Goal: Transaction & Acquisition: Purchase product/service

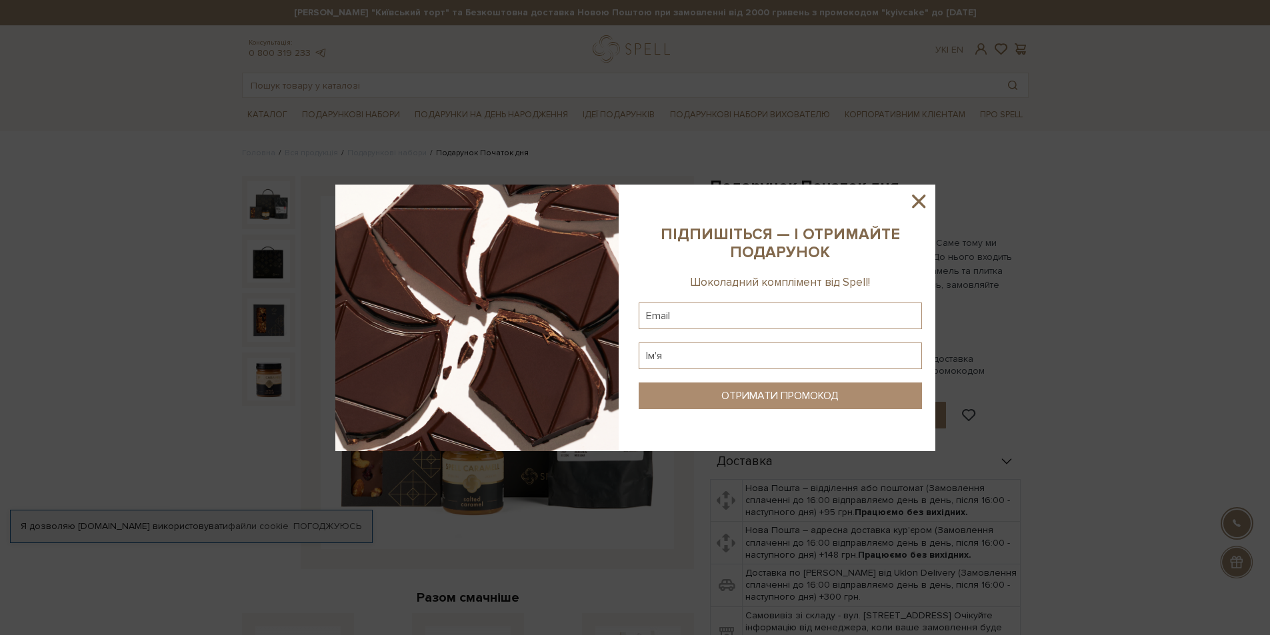
click at [479, 120] on div at bounding box center [635, 317] width 1270 height 635
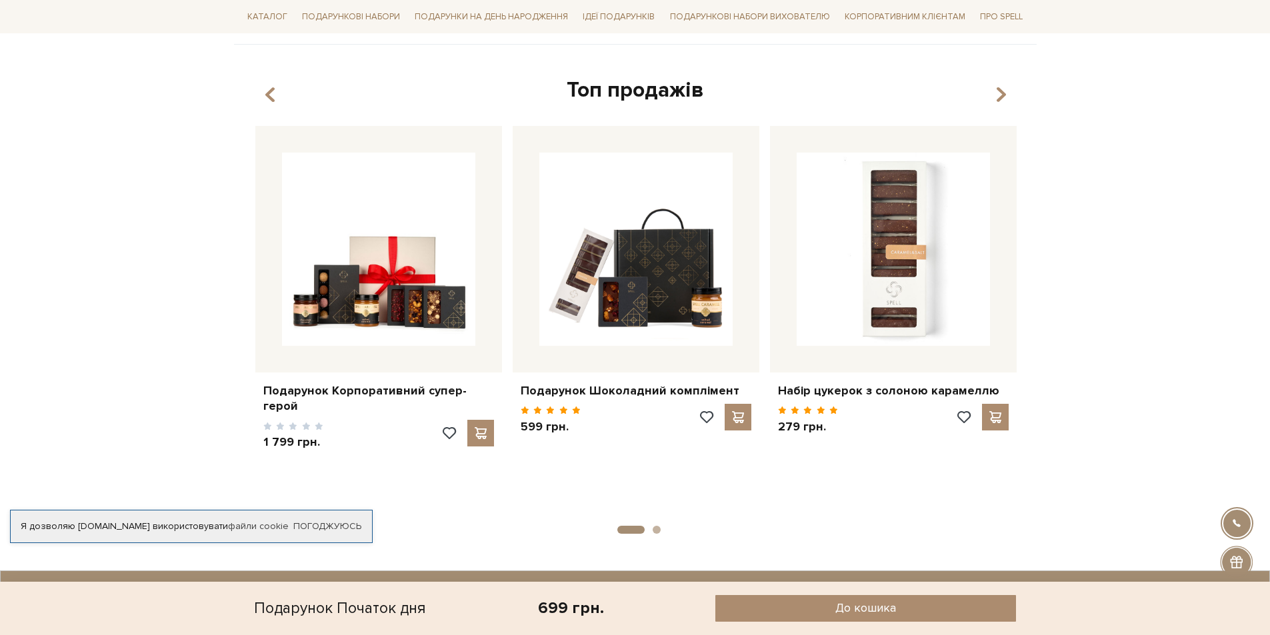
scroll to position [933, 0]
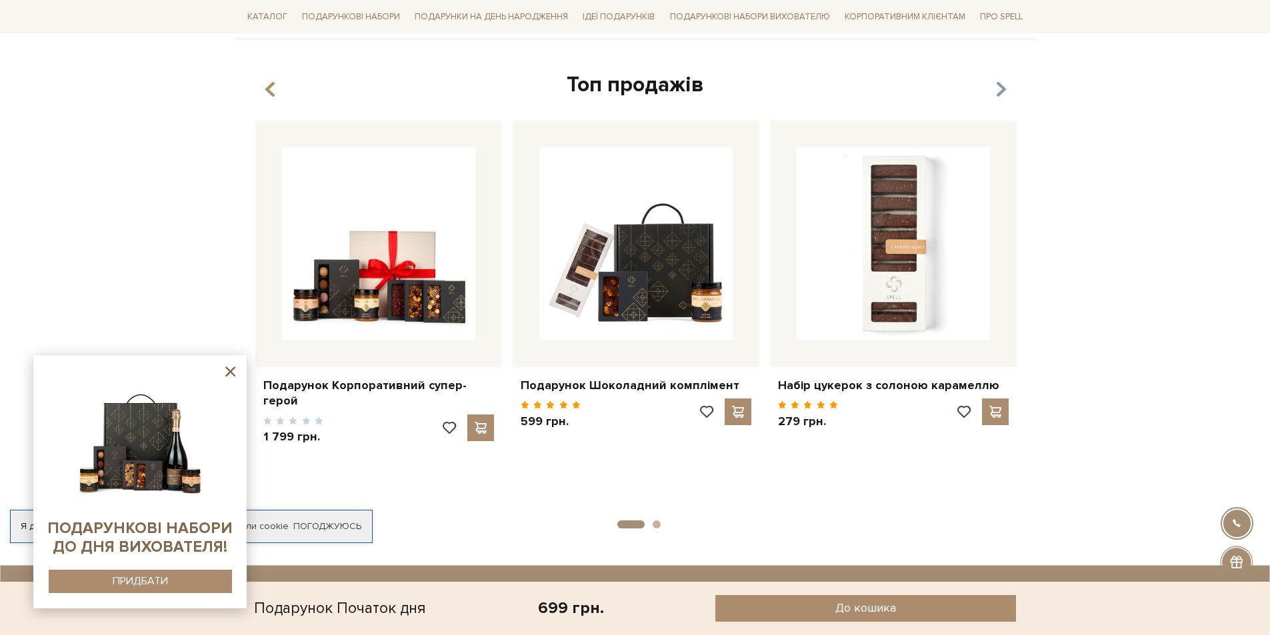
click at [994, 93] on icon "button" at bounding box center [999, 90] width 11 height 23
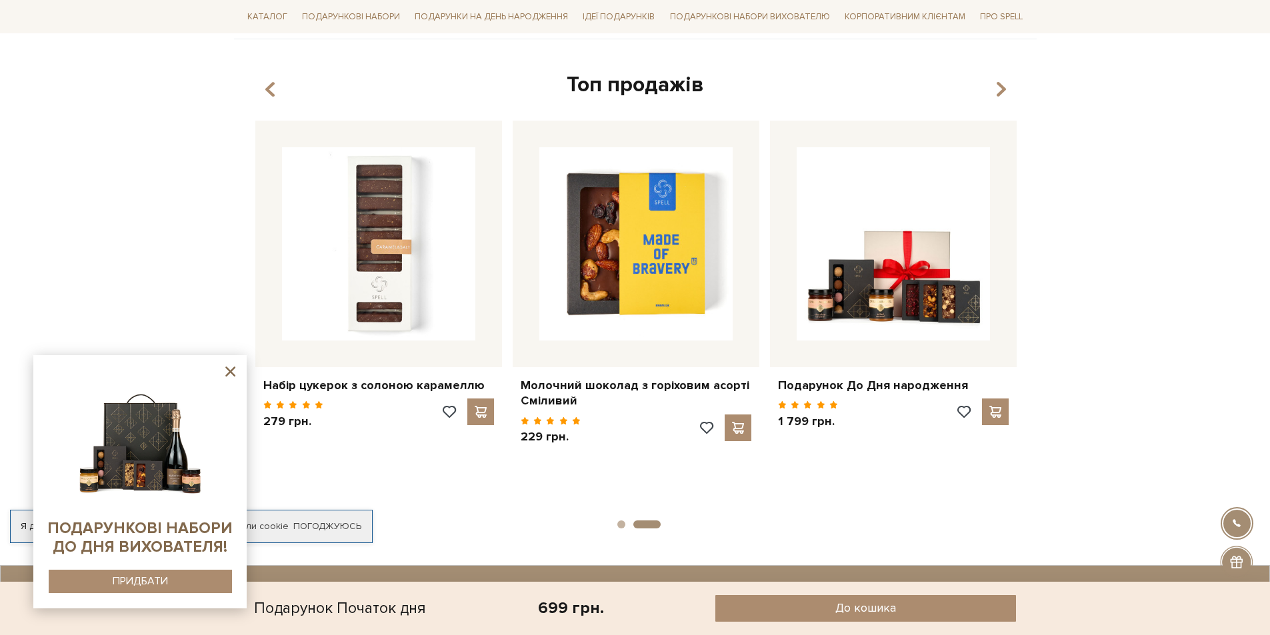
click at [994, 95] on button "button" at bounding box center [998, 90] width 13 height 22
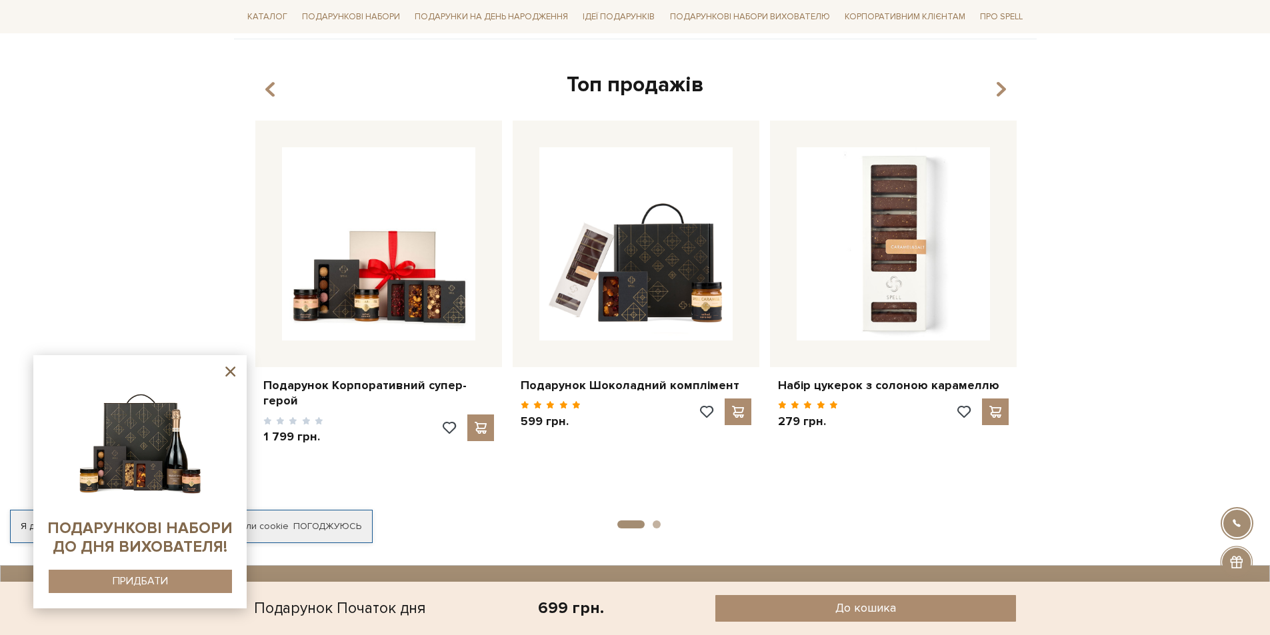
click at [994, 95] on button "button" at bounding box center [998, 90] width 13 height 22
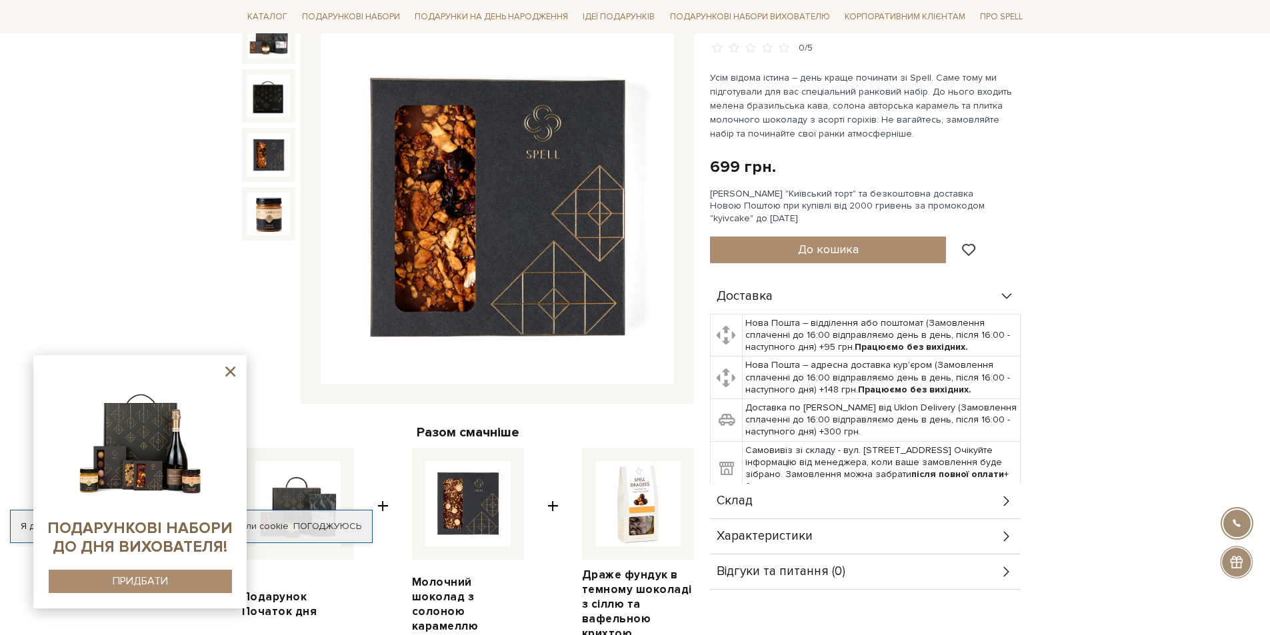
scroll to position [0, 0]
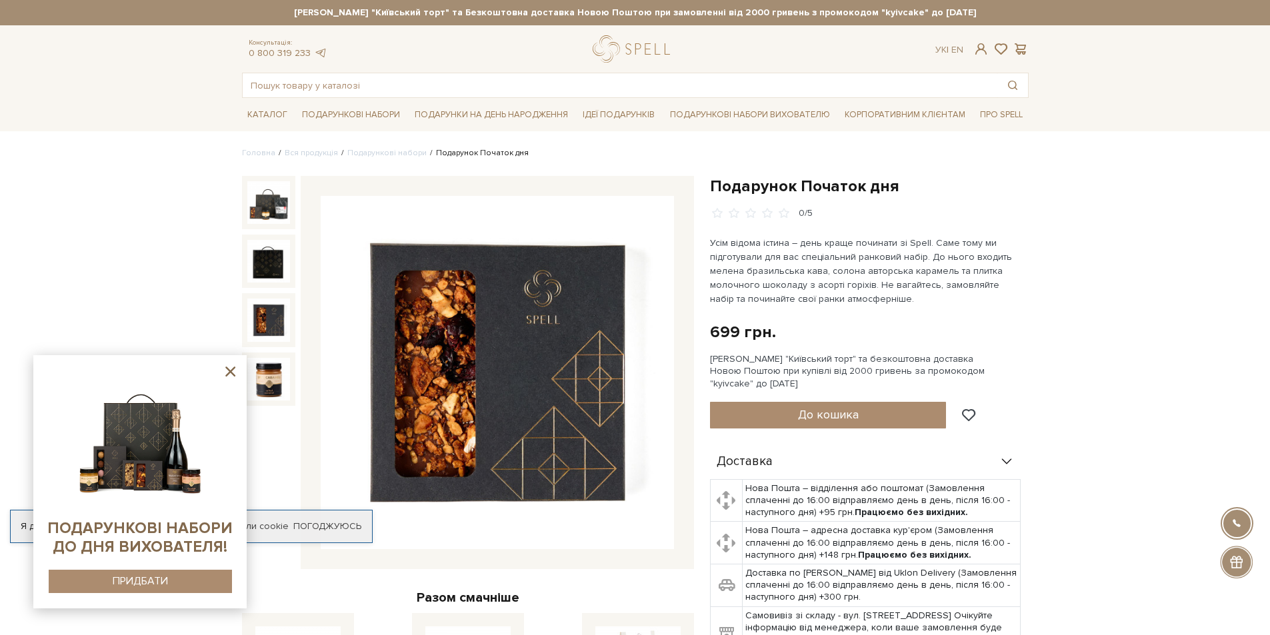
click at [230, 372] on icon at bounding box center [230, 372] width 10 height 10
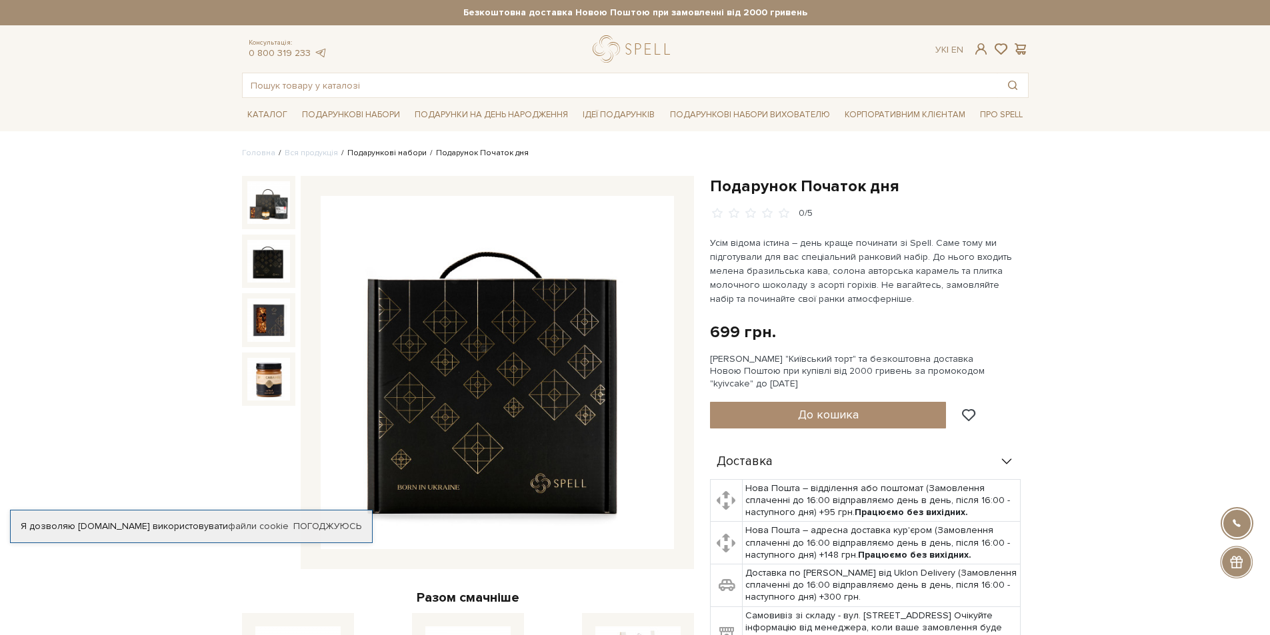
click at [393, 151] on link "Подарункові набори" at bounding box center [386, 153] width 79 height 10
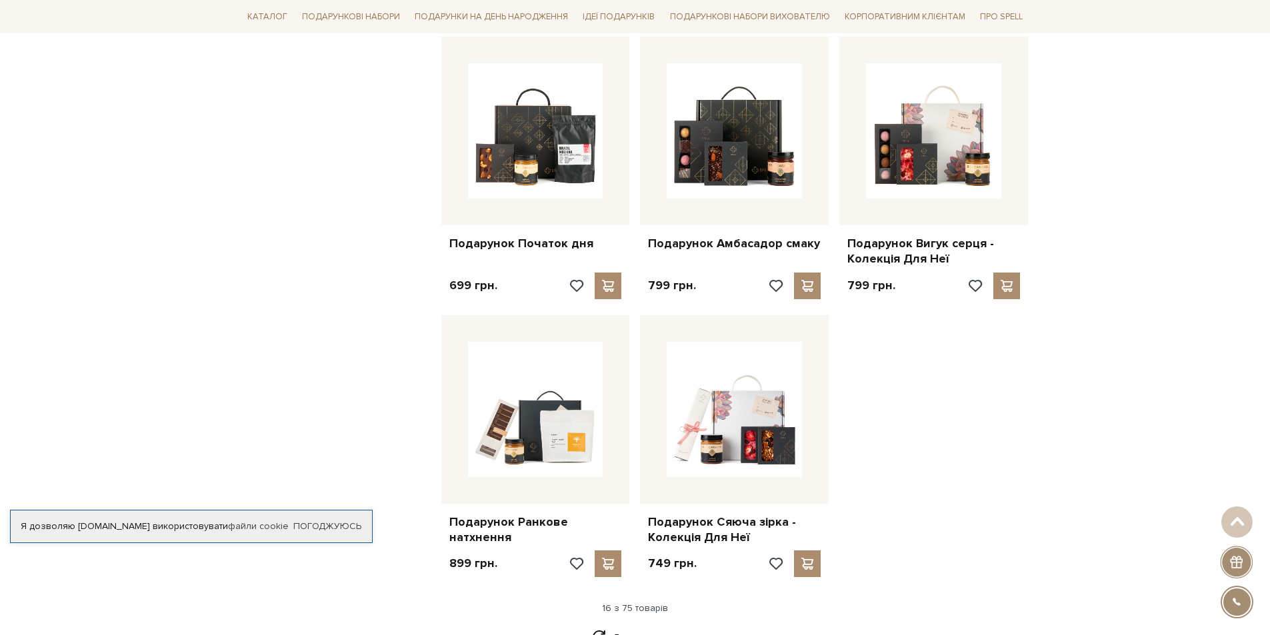
scroll to position [1533, 0]
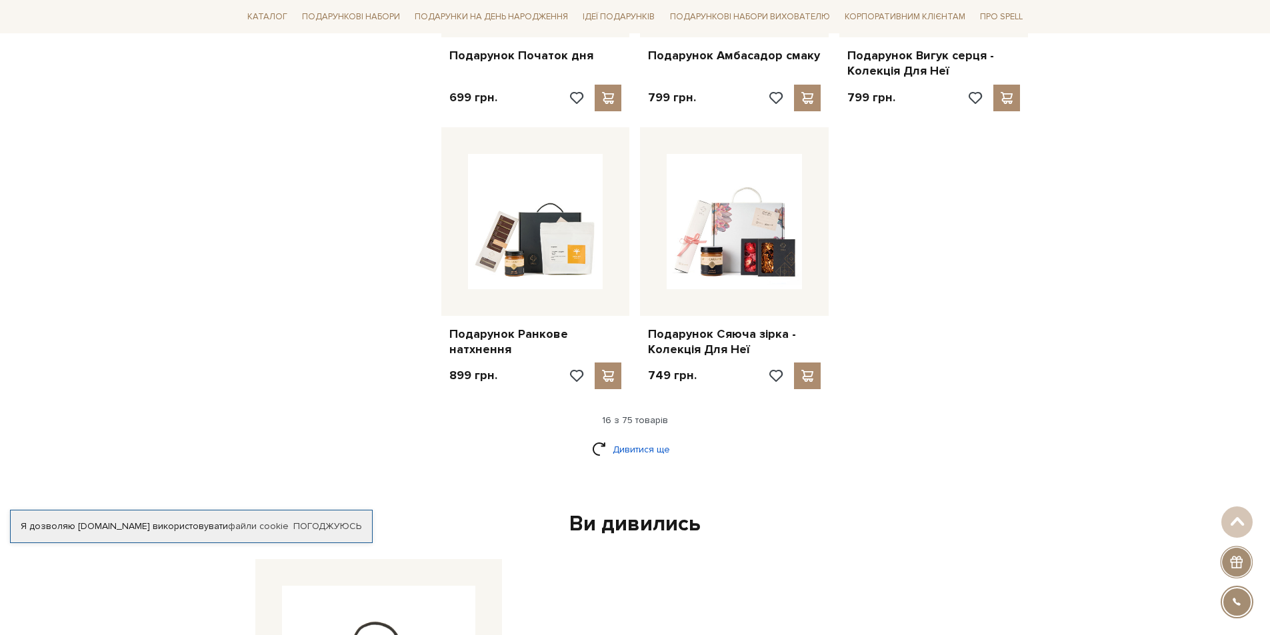
click at [646, 441] on link "Дивитися ще" at bounding box center [635, 449] width 87 height 23
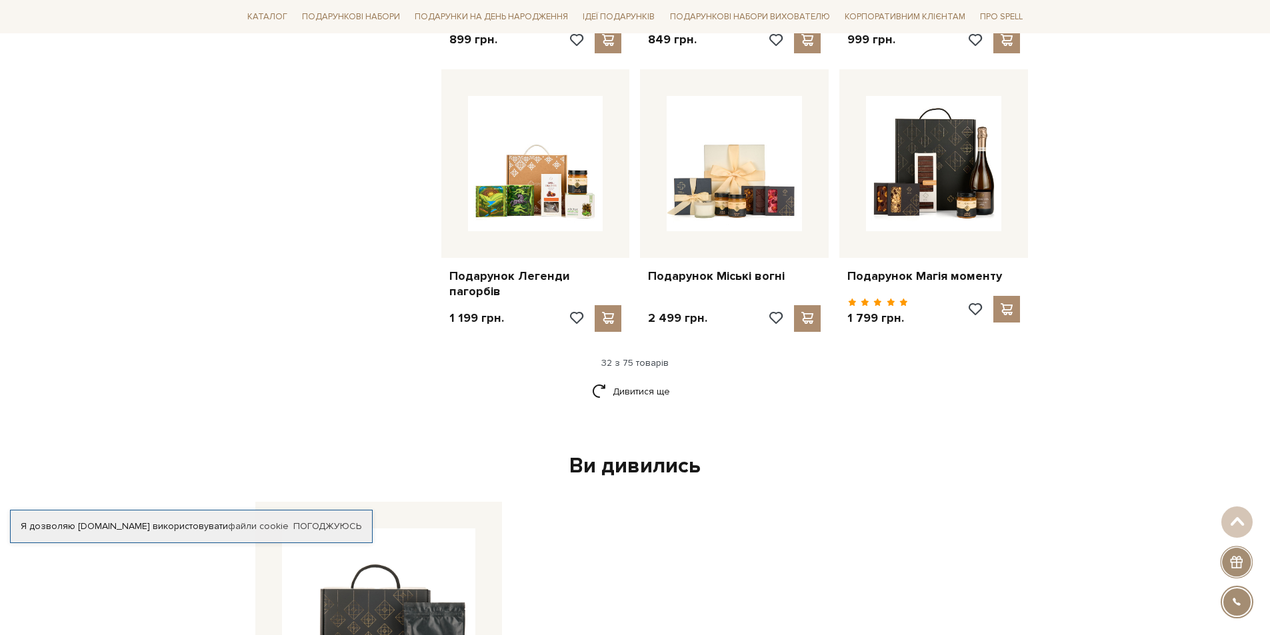
scroll to position [2999, 0]
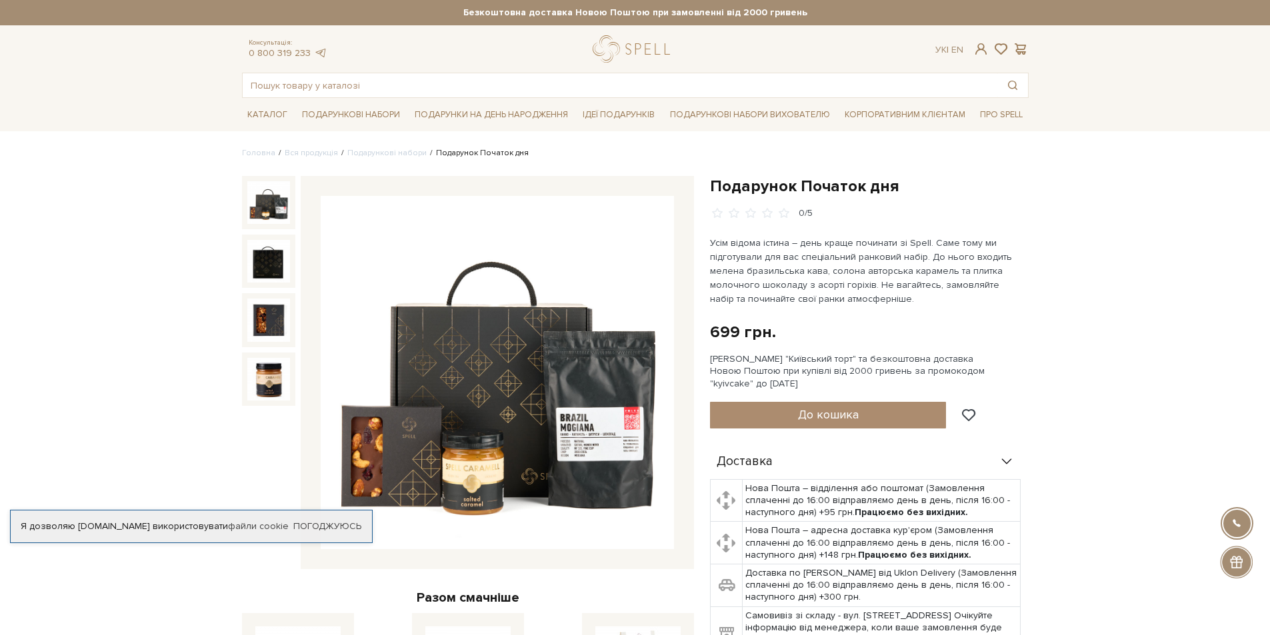
click at [631, 447] on img at bounding box center [497, 372] width 353 height 353
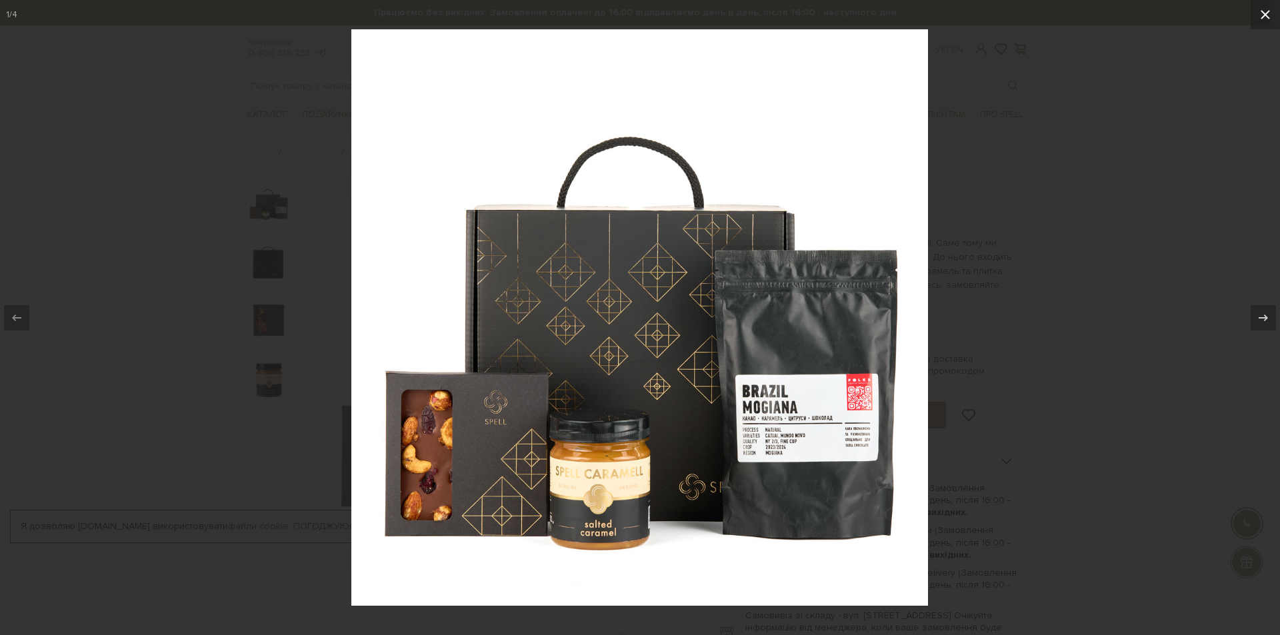
click at [1269, 12] on icon at bounding box center [1265, 15] width 16 height 16
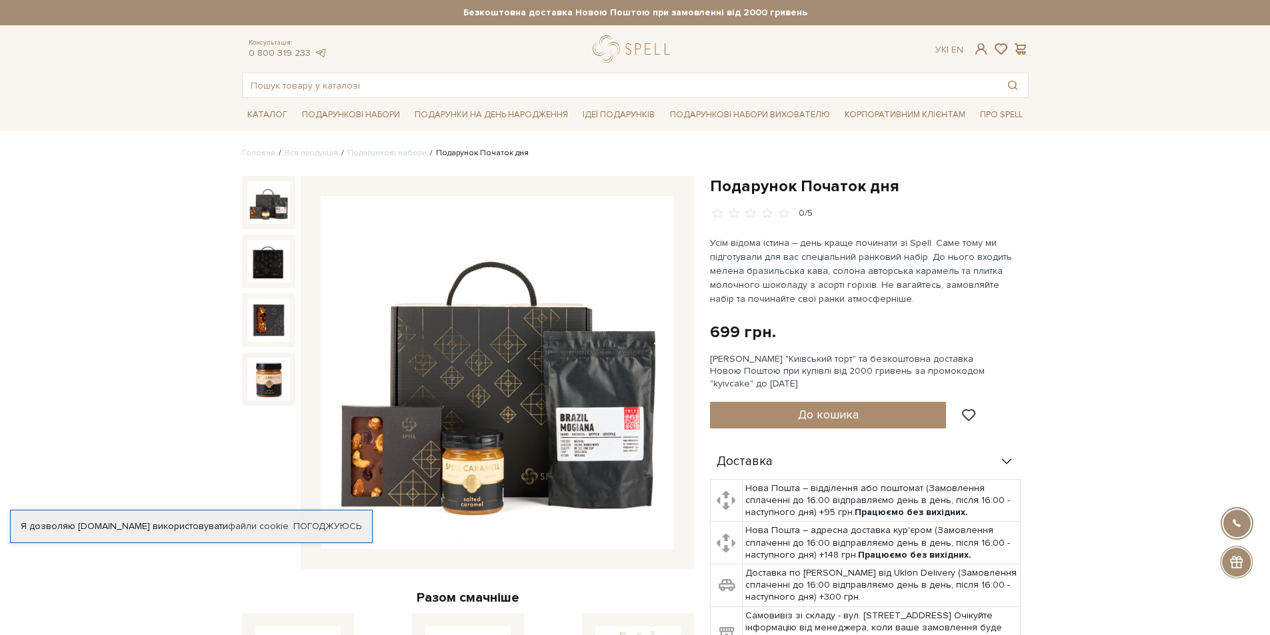
click at [480, 498] on img at bounding box center [497, 372] width 353 height 353
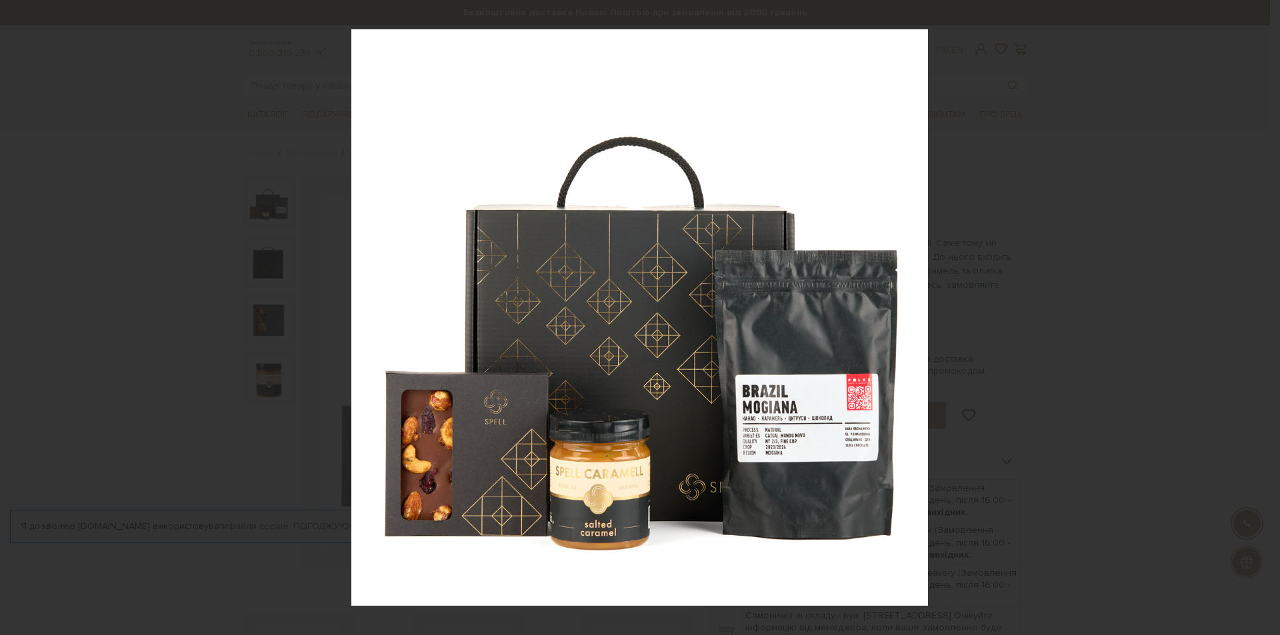
click at [1268, 13] on div "1 / 4" at bounding box center [640, 317] width 1280 height 635
